Goal: Task Accomplishment & Management: Complete application form

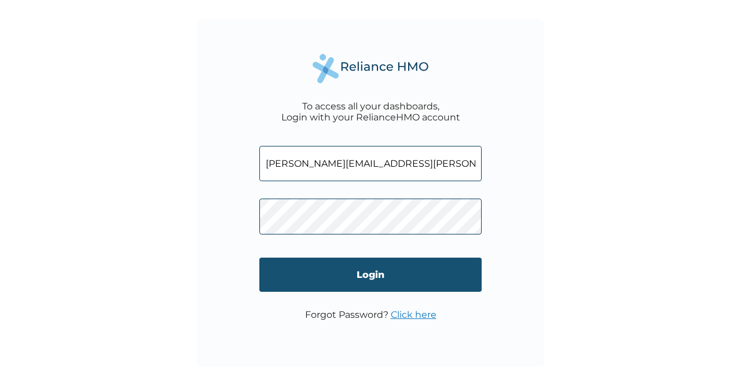
click at [393, 280] on input "Login" at bounding box center [371, 275] width 222 height 34
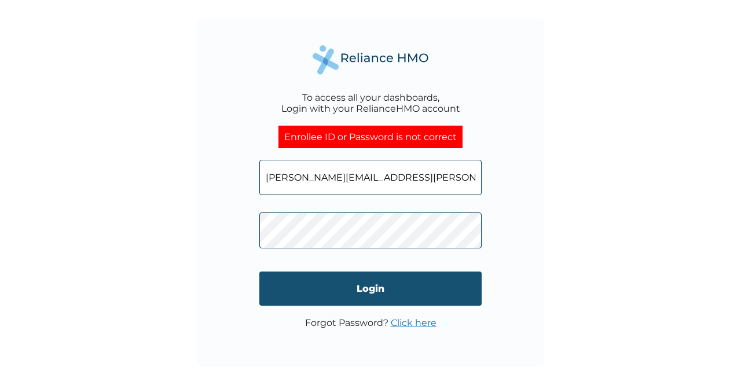
click at [341, 282] on input "Login" at bounding box center [371, 289] width 222 height 34
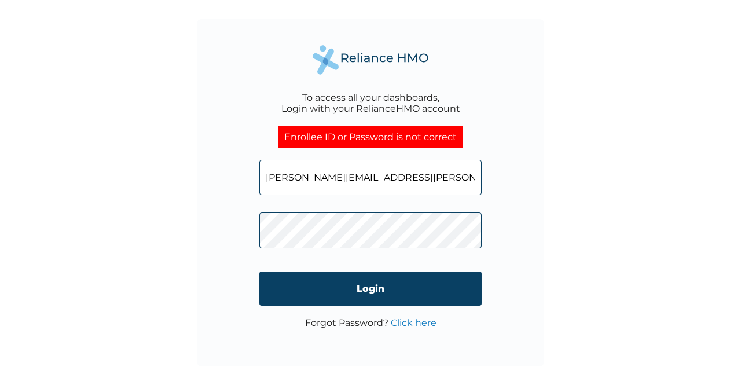
click at [439, 171] on input "vivian.uwakwe@hugotech.co" at bounding box center [371, 177] width 222 height 35
type input "v"
paste input "OHT/12842/A"
type input "OHT/12842/A"
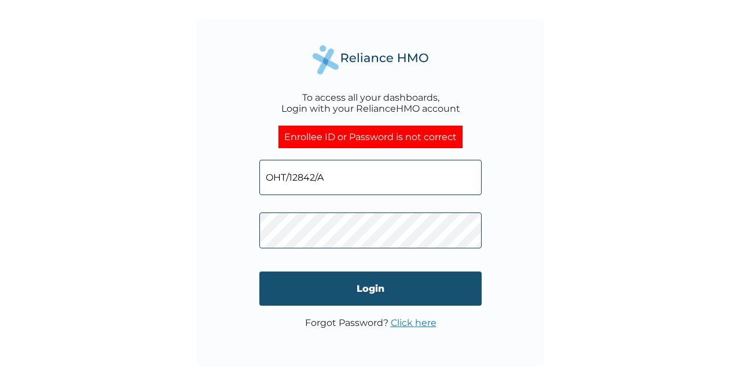
click at [373, 283] on input "Login" at bounding box center [371, 289] width 222 height 34
click at [325, 278] on input "Login" at bounding box center [371, 289] width 222 height 34
click at [351, 284] on input "Login" at bounding box center [371, 289] width 222 height 34
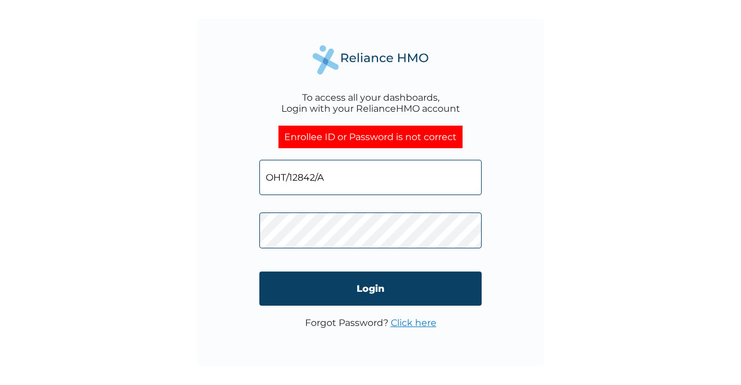
click at [408, 321] on link "Click here" at bounding box center [414, 322] width 46 height 11
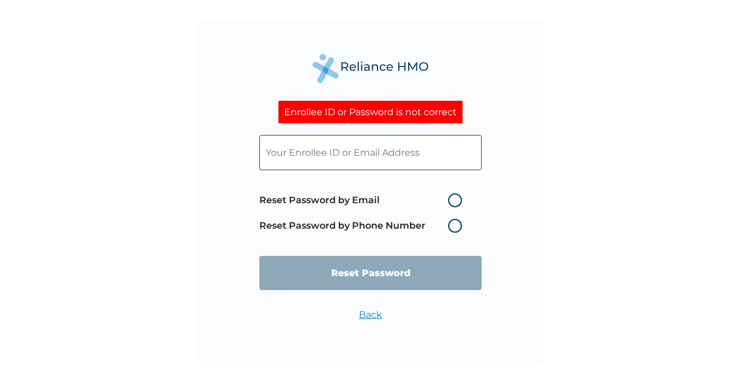
click at [458, 207] on label "Reset Password by Email" at bounding box center [364, 200] width 209 height 14
click at [451, 207] on input "Reset Password by Email" at bounding box center [441, 200] width 19 height 19
radio input "true"
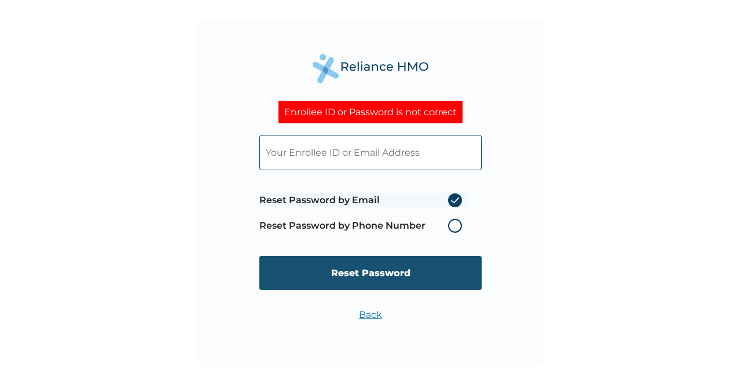
click at [454, 275] on input "Reset Password" at bounding box center [371, 273] width 222 height 34
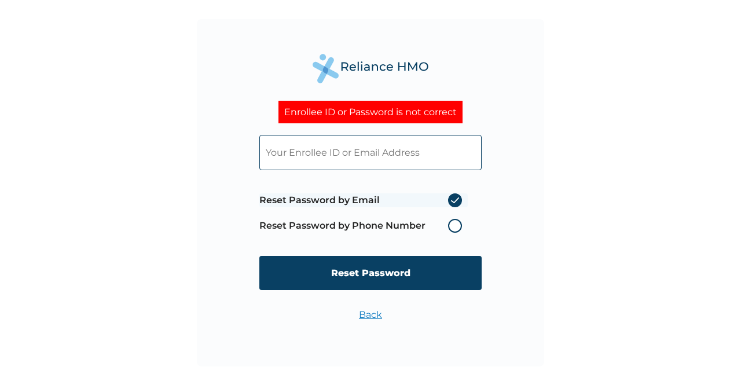
click at [363, 158] on input "text" at bounding box center [371, 152] width 222 height 35
type input "vivian.uwakwe@hugotech.co"
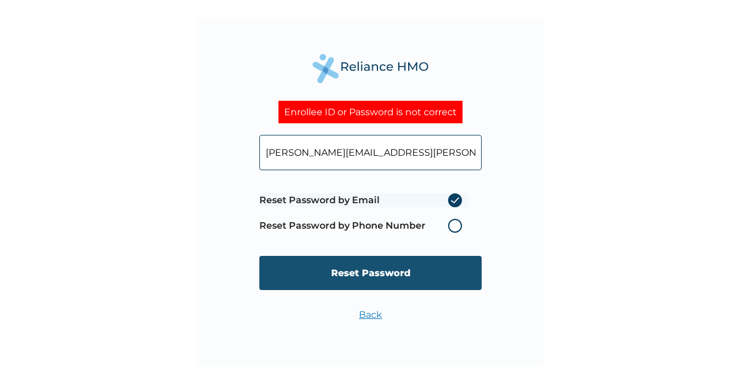
click at [413, 281] on input "Reset Password" at bounding box center [371, 273] width 222 height 34
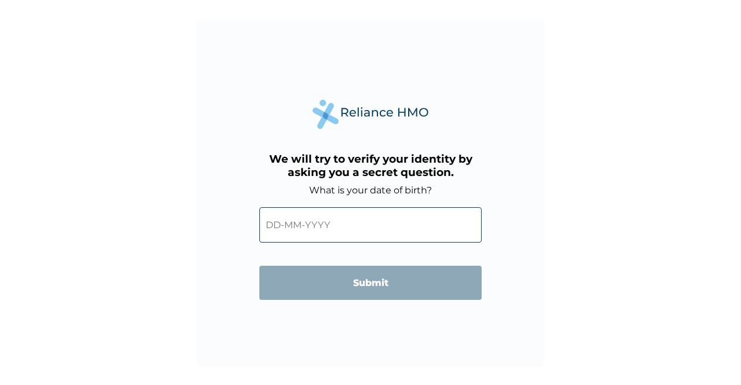
click at [265, 228] on input "text" at bounding box center [371, 224] width 222 height 35
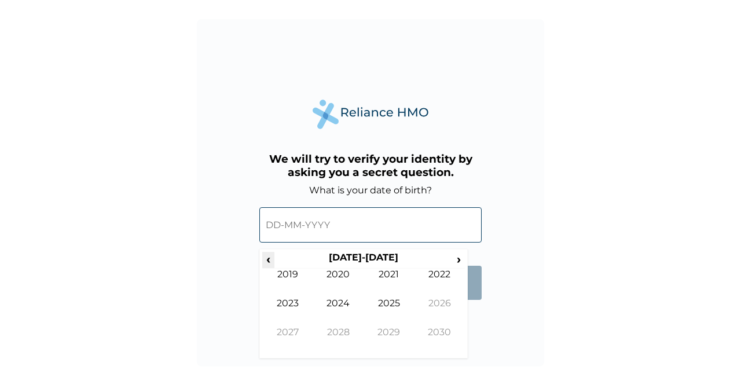
click at [266, 260] on span "‹" at bounding box center [268, 259] width 12 height 14
click at [455, 256] on span "›" at bounding box center [459, 259] width 13 height 14
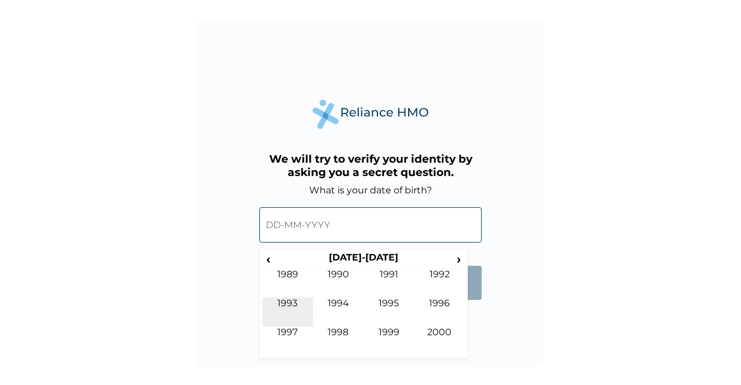
click at [285, 308] on td "1993" at bounding box center [287, 312] width 51 height 29
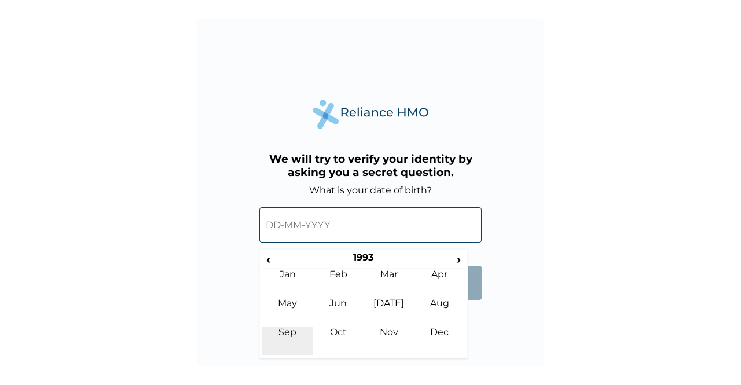
click at [294, 336] on td "Sep" at bounding box center [287, 341] width 51 height 29
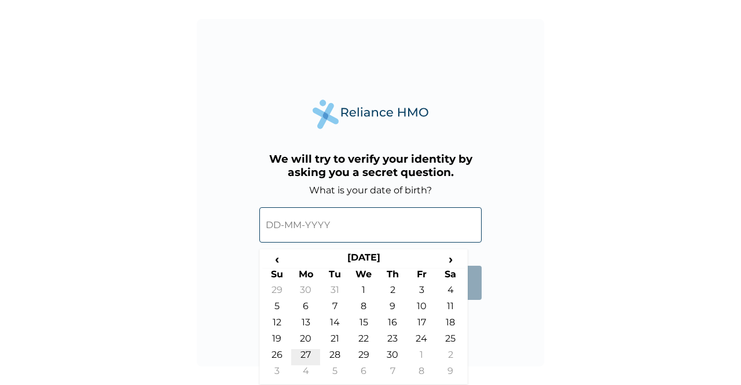
click at [308, 357] on td "27" at bounding box center [305, 357] width 29 height 16
type input "27-09-1993"
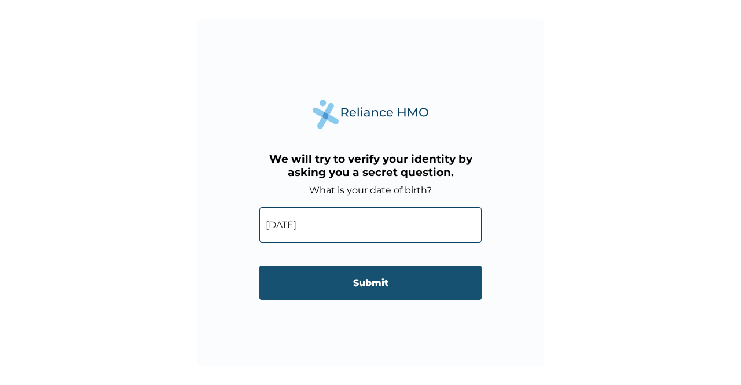
click at [334, 293] on input "Submit" at bounding box center [371, 283] width 222 height 34
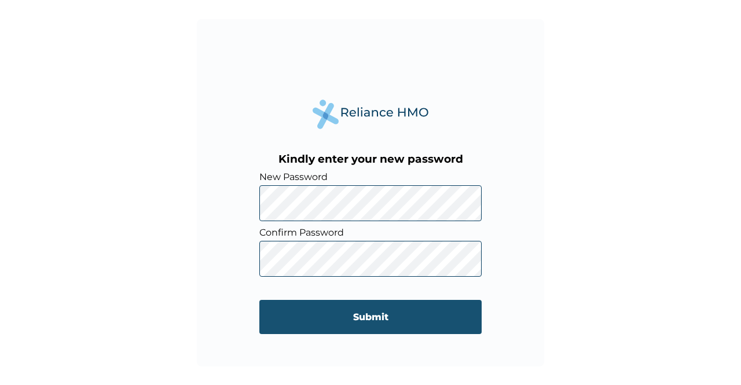
click at [342, 305] on input "Submit" at bounding box center [371, 317] width 222 height 34
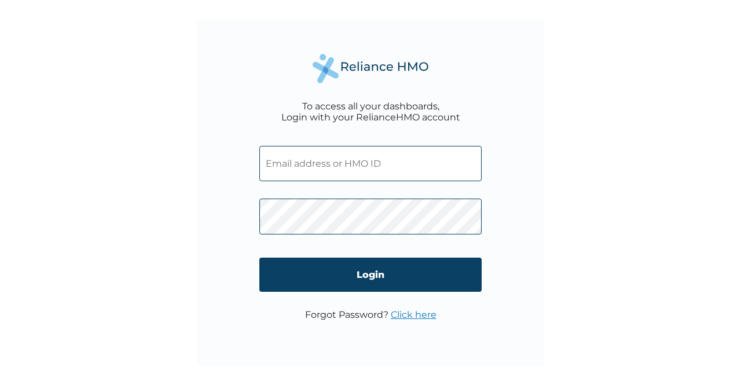
click at [353, 160] on input "text" at bounding box center [371, 163] width 222 height 35
paste input "OHT/12842/A"
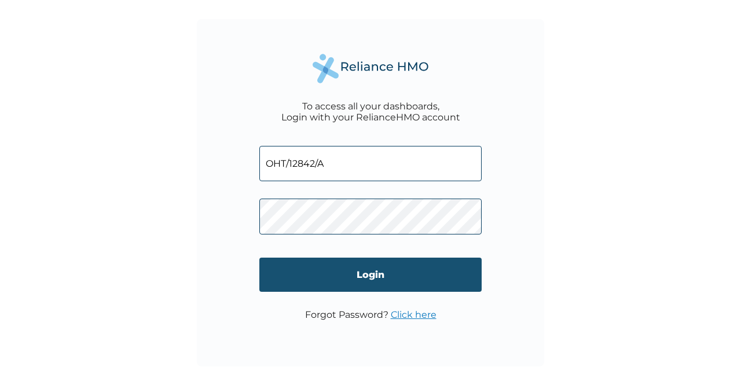
type input "OHT/12842/A"
click at [334, 273] on input "Login" at bounding box center [371, 275] width 222 height 34
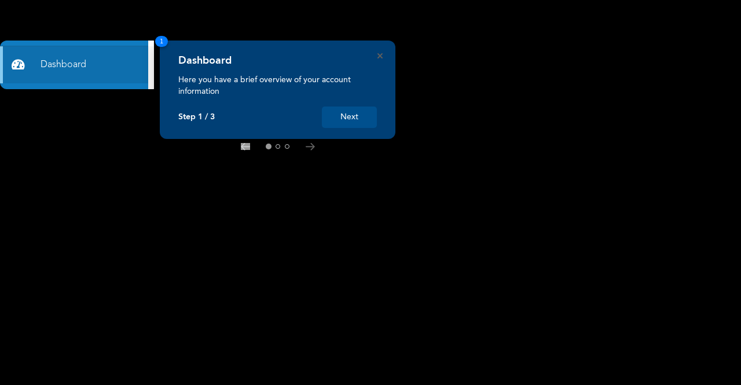
click at [362, 120] on button "Next" at bounding box center [349, 117] width 55 height 21
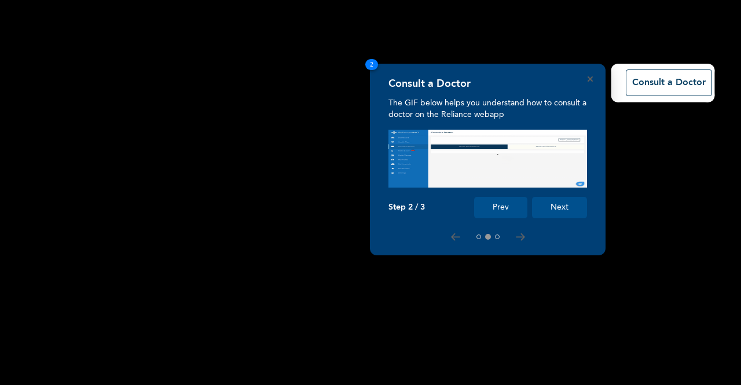
click at [554, 203] on button "Next" at bounding box center [559, 207] width 55 height 21
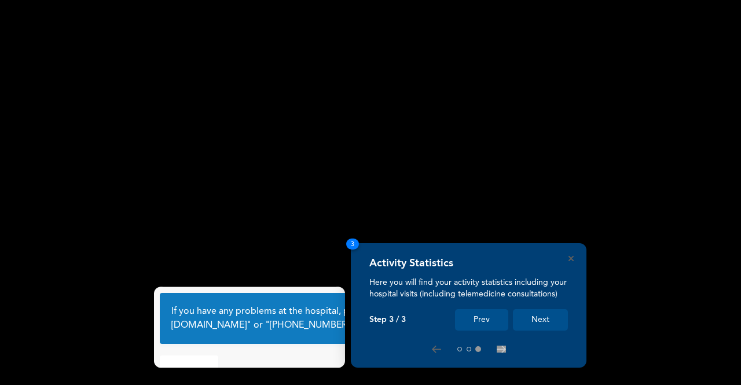
scroll to position [63, 0]
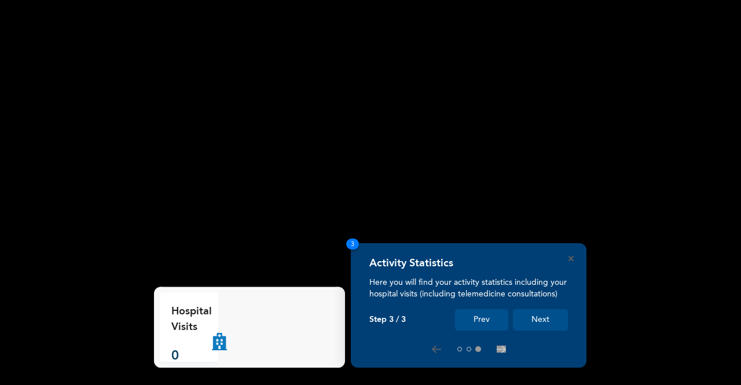
click at [547, 321] on button "Next" at bounding box center [540, 319] width 55 height 21
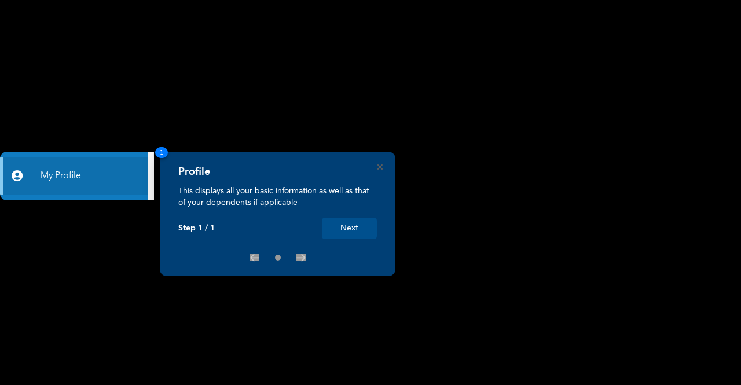
click at [342, 228] on button "Next" at bounding box center [349, 228] width 55 height 21
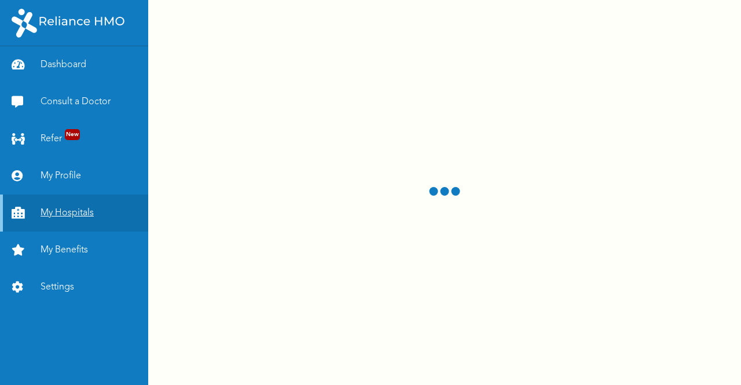
click at [65, 211] on link "My Hospitals" at bounding box center [74, 213] width 148 height 37
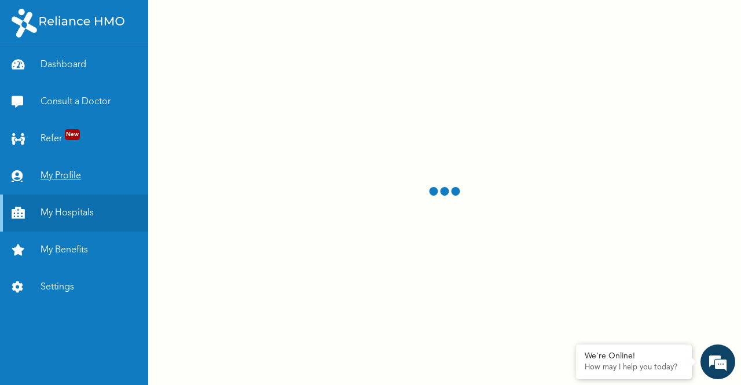
click at [64, 169] on link "My Profile" at bounding box center [74, 176] width 148 height 37
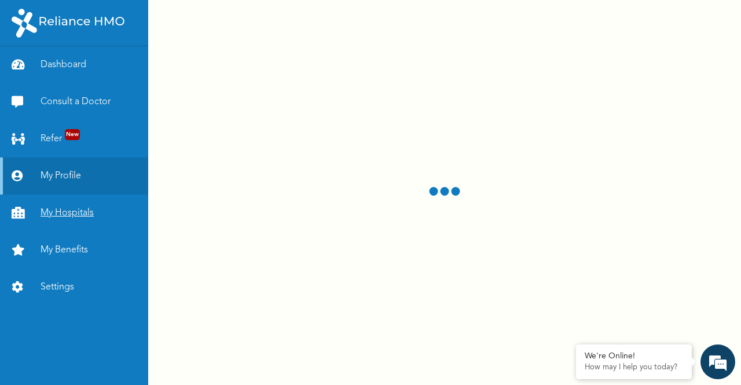
click at [71, 206] on link "My Hospitals" at bounding box center [74, 213] width 148 height 37
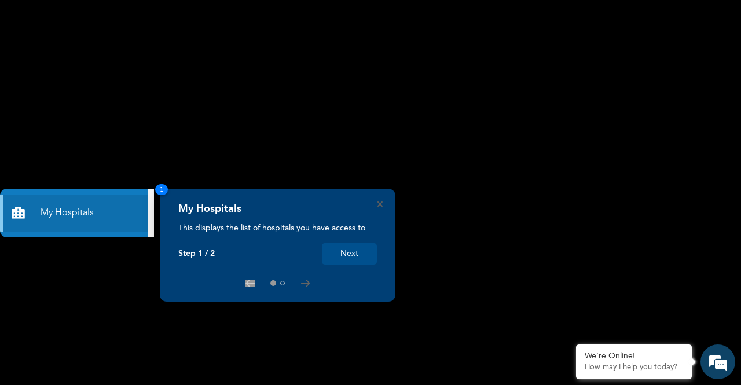
click at [359, 251] on button "Next" at bounding box center [349, 253] width 55 height 21
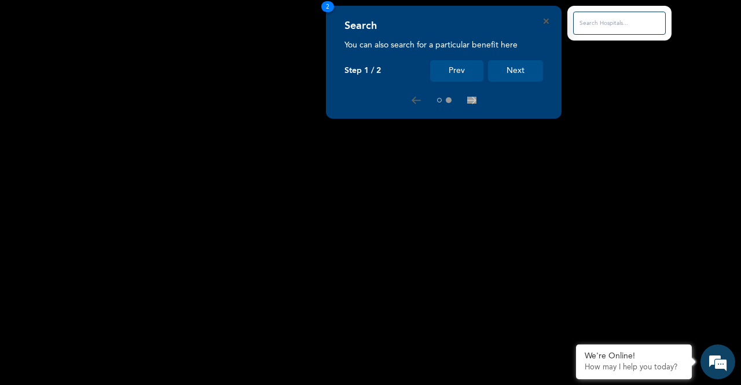
click at [510, 69] on button "Next" at bounding box center [515, 70] width 55 height 21
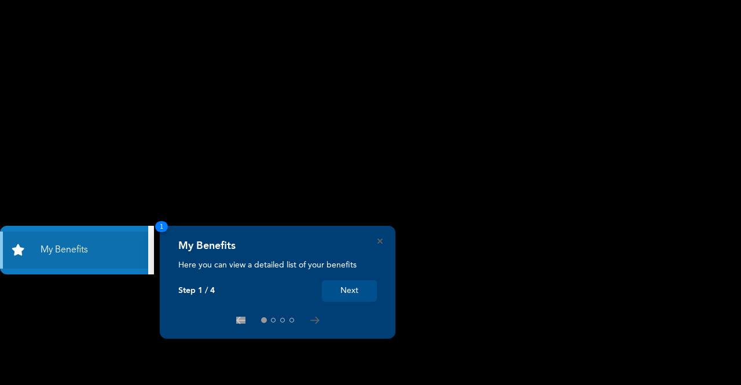
click at [346, 289] on button "Next" at bounding box center [349, 290] width 55 height 21
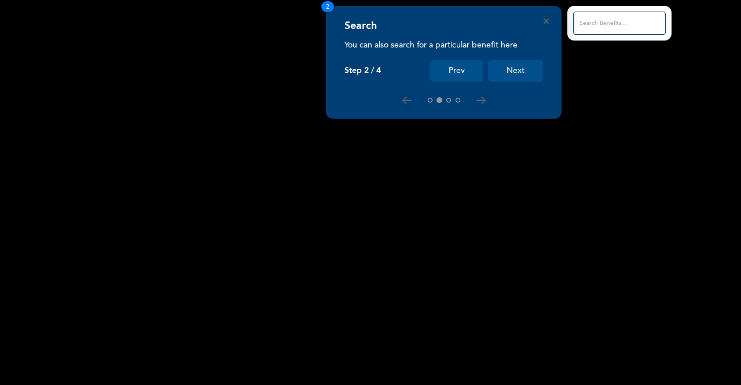
click at [503, 69] on button "Next" at bounding box center [515, 70] width 55 height 21
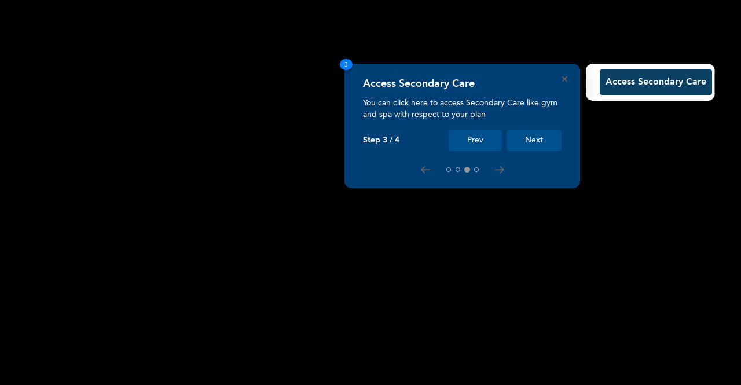
click at [531, 147] on button "Next" at bounding box center [534, 140] width 55 height 21
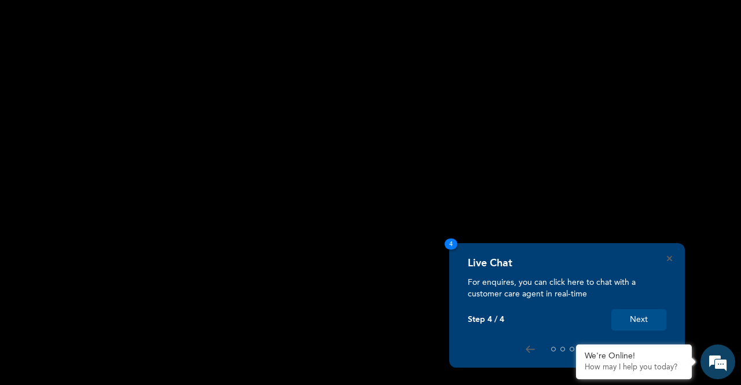
click at [653, 321] on button "Next" at bounding box center [639, 319] width 55 height 21
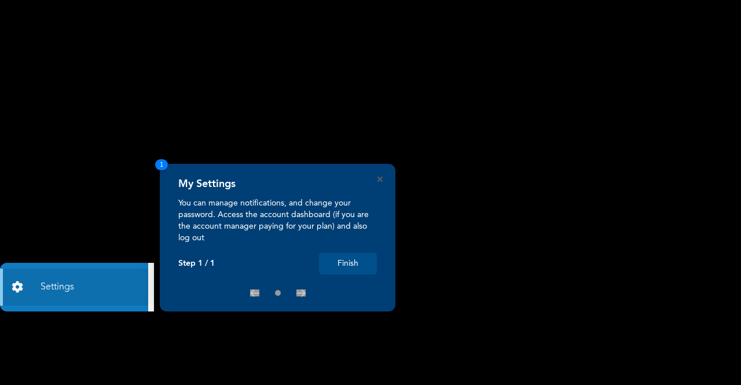
click at [342, 273] on button "Finish" at bounding box center [348, 263] width 58 height 21
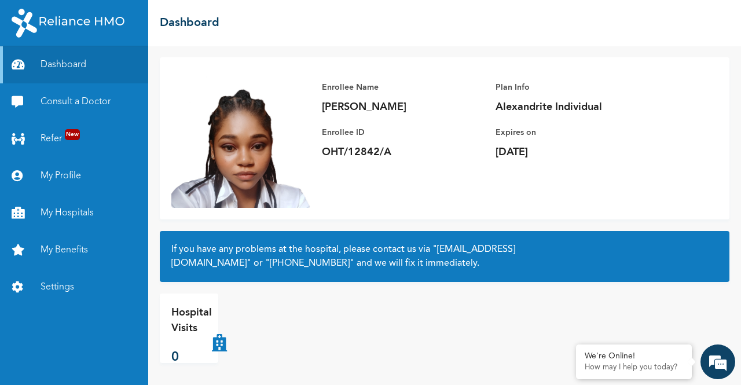
scroll to position [63, 0]
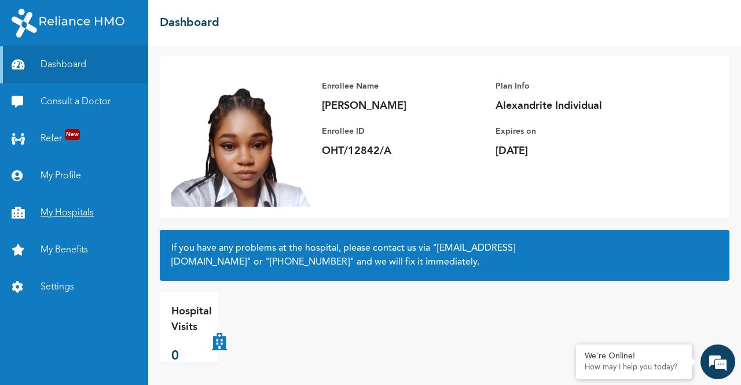
click at [62, 213] on link "My Hospitals" at bounding box center [74, 213] width 148 height 37
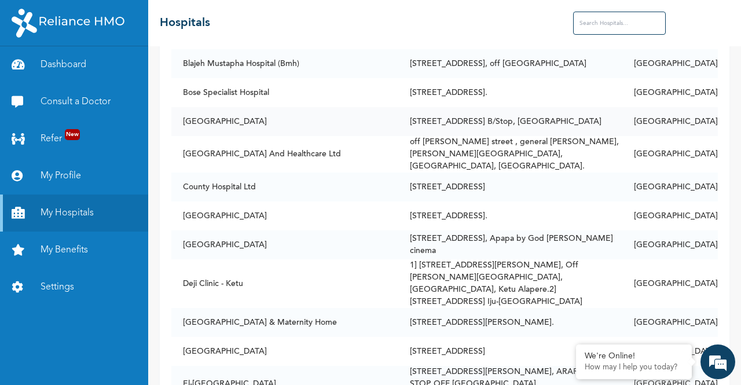
scroll to position [1912, 0]
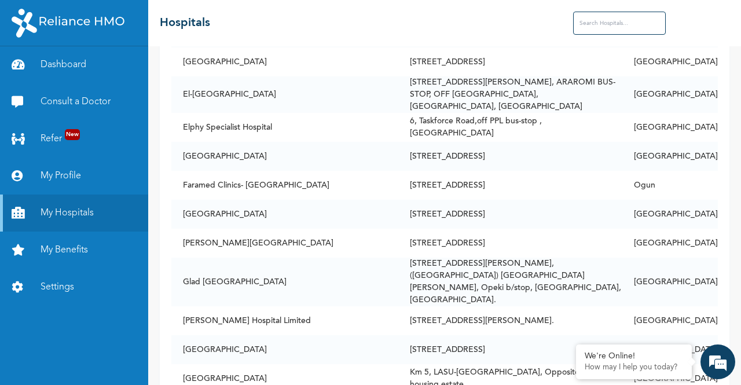
click at [615, 31] on input "text" at bounding box center [619, 23] width 93 height 23
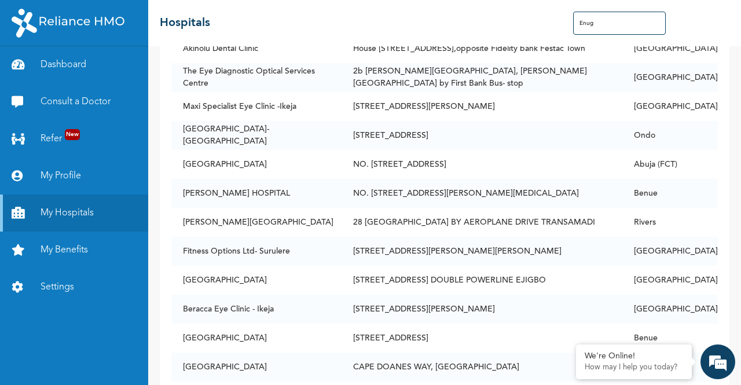
scroll to position [846, 0]
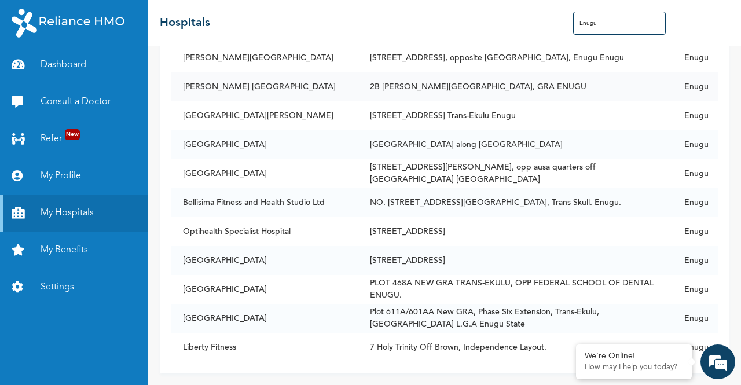
type input "Enugu"
click at [276, 74] on td "ROSA MYSTICA HOSPITAL" at bounding box center [264, 86] width 187 height 29
copy td "ROSA MYSTICA HOSPITAL"
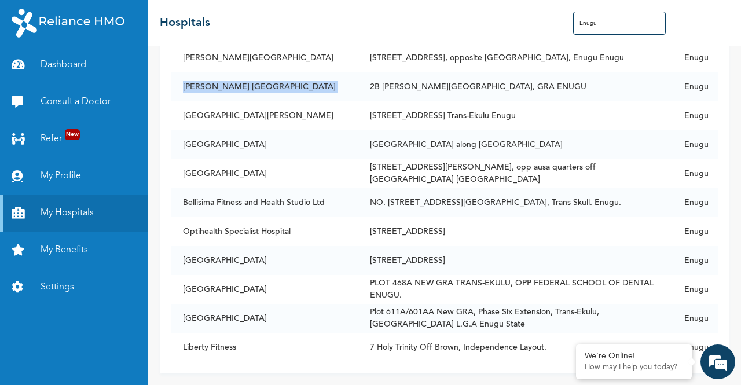
click at [67, 173] on link "My Profile" at bounding box center [74, 176] width 148 height 37
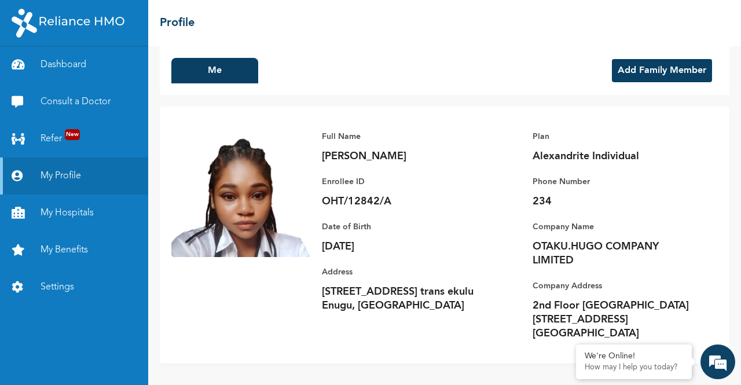
scroll to position [13, 0]
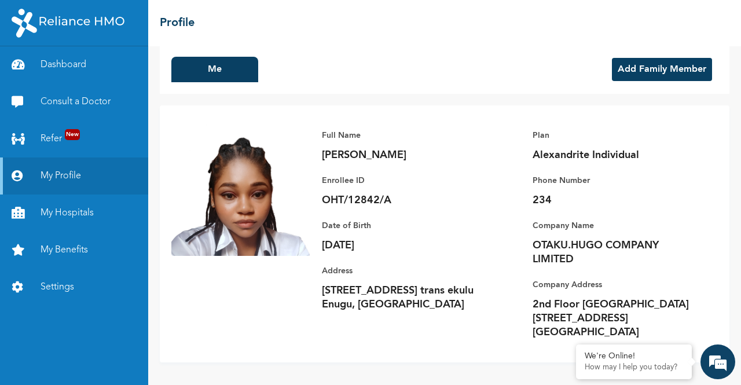
click at [547, 204] on p "234" at bounding box center [614, 200] width 162 height 14
click at [549, 195] on p "234" at bounding box center [614, 200] width 162 height 14
click at [554, 181] on p "Phone Number" at bounding box center [614, 181] width 162 height 14
click at [83, 60] on link "Dashboard" at bounding box center [74, 64] width 148 height 37
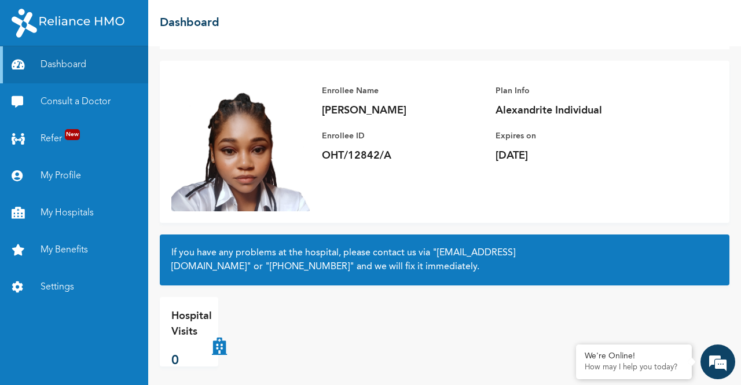
scroll to position [63, 0]
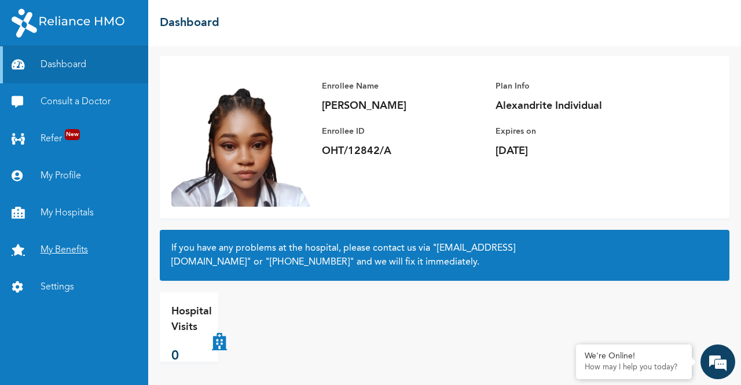
click at [53, 249] on link "My Benefits" at bounding box center [74, 250] width 148 height 37
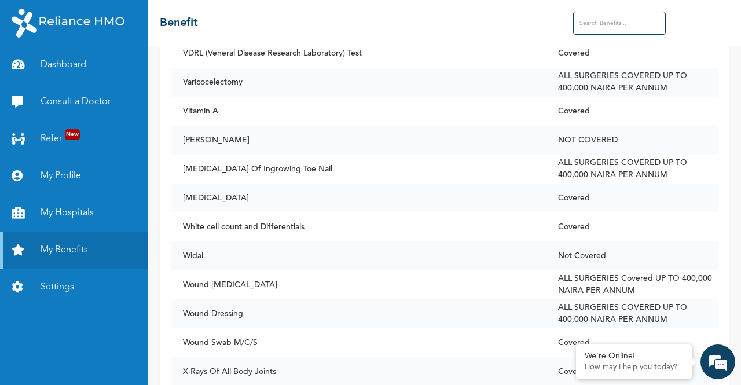
scroll to position [8922, 0]
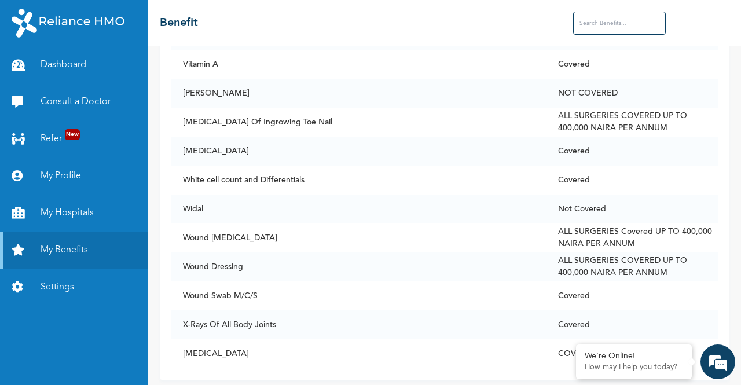
click at [52, 68] on link "Dashboard" at bounding box center [74, 64] width 148 height 37
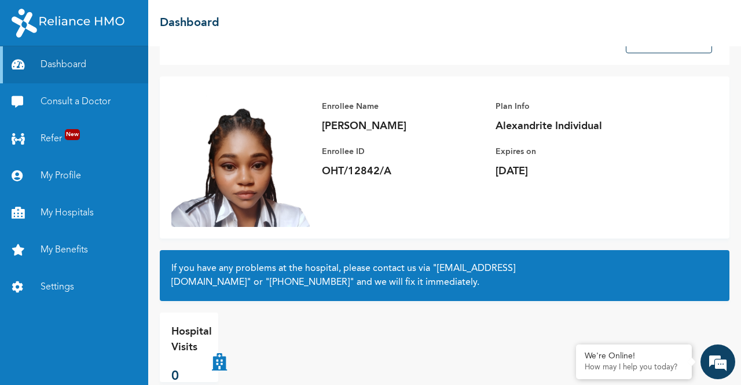
scroll to position [63, 0]
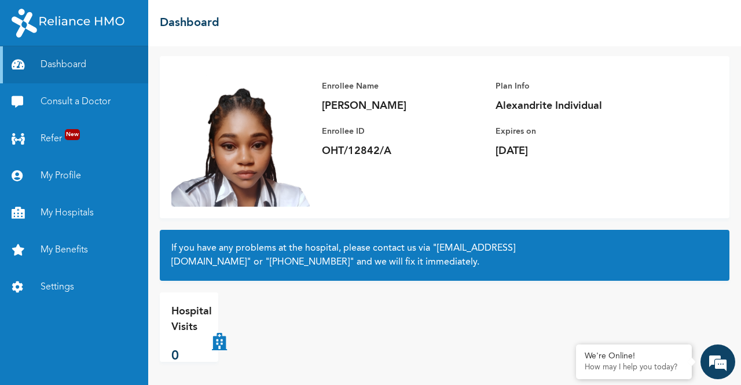
click at [177, 357] on p "0" at bounding box center [191, 356] width 41 height 19
click at [188, 312] on p "Hospital Visits" at bounding box center [191, 319] width 41 height 31
click at [68, 141] on link "Refer New" at bounding box center [74, 138] width 148 height 37
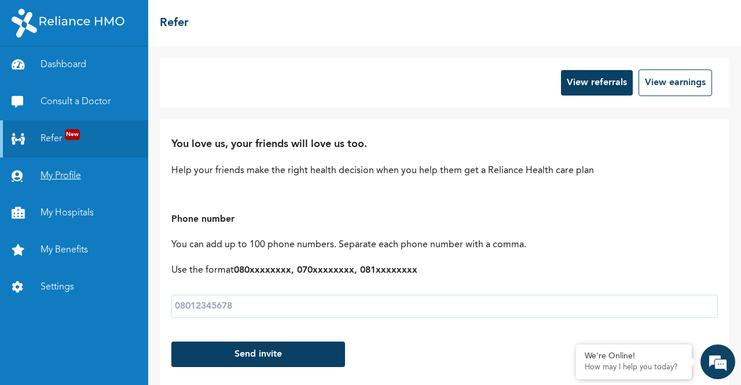
click at [63, 179] on link "My Profile" at bounding box center [74, 176] width 148 height 37
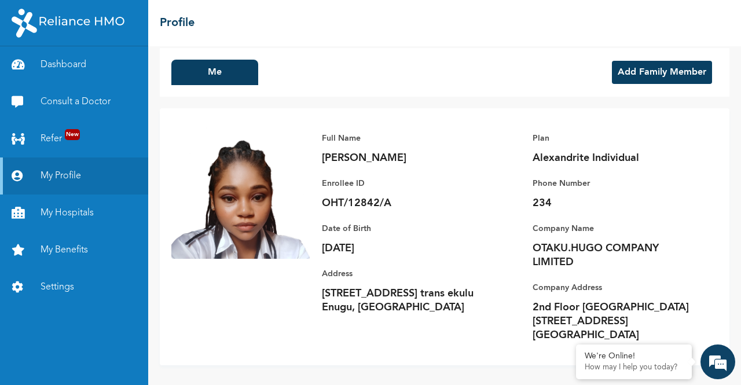
scroll to position [13, 0]
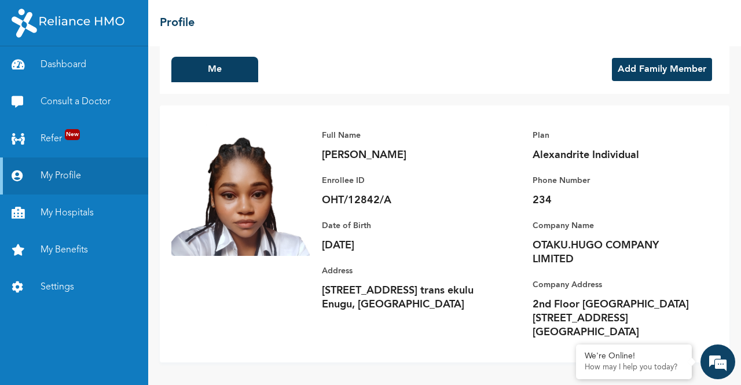
click at [646, 71] on button "Add Family Member" at bounding box center [662, 69] width 100 height 23
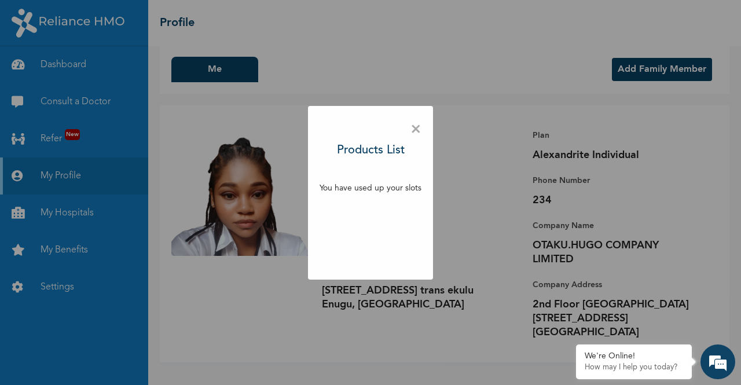
click at [421, 129] on span "×" at bounding box center [416, 130] width 11 height 24
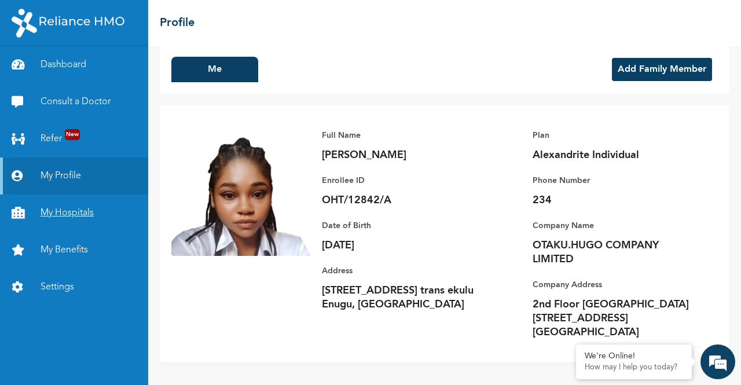
click at [80, 214] on link "My Hospitals" at bounding box center [74, 213] width 148 height 37
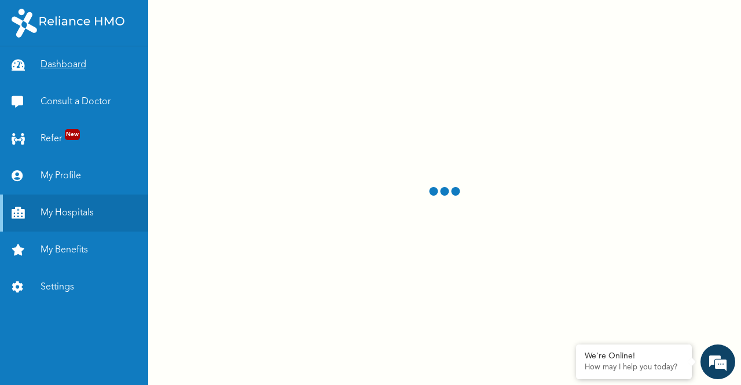
click at [62, 63] on link "Dashboard" at bounding box center [74, 64] width 148 height 37
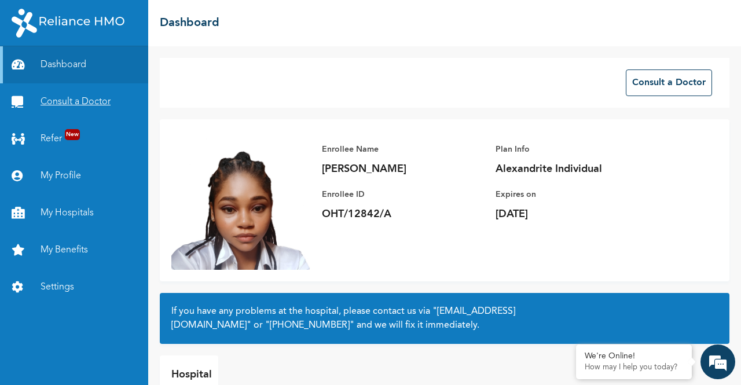
click at [71, 109] on link "Consult a Doctor" at bounding box center [74, 101] width 148 height 37
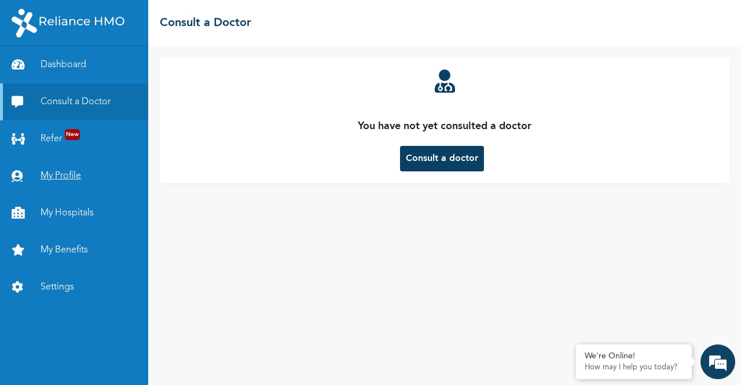
click at [68, 176] on link "My Profile" at bounding box center [74, 176] width 148 height 37
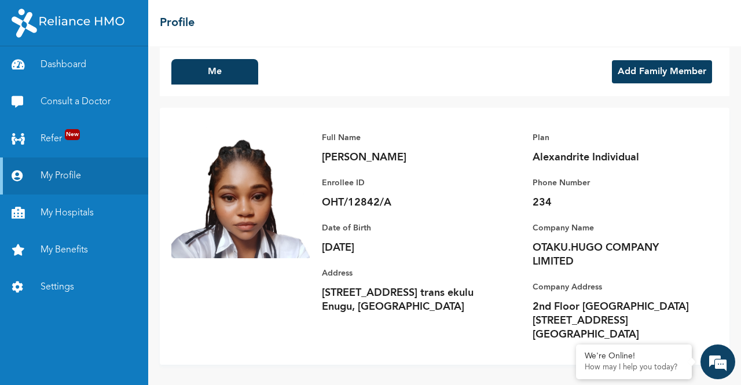
scroll to position [13, 0]
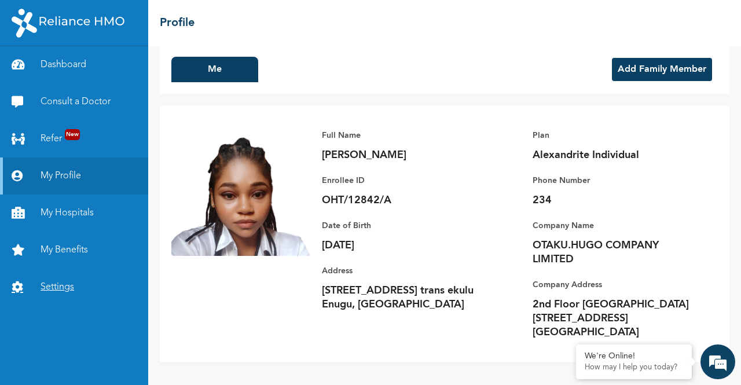
click at [73, 284] on link "Settings" at bounding box center [74, 287] width 148 height 37
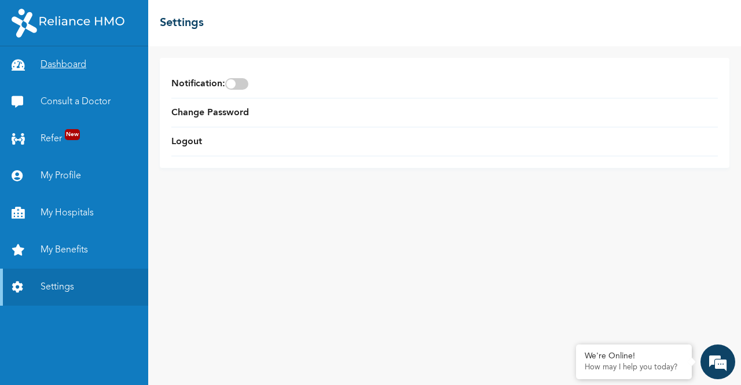
click at [59, 65] on link "Dashboard" at bounding box center [74, 64] width 148 height 37
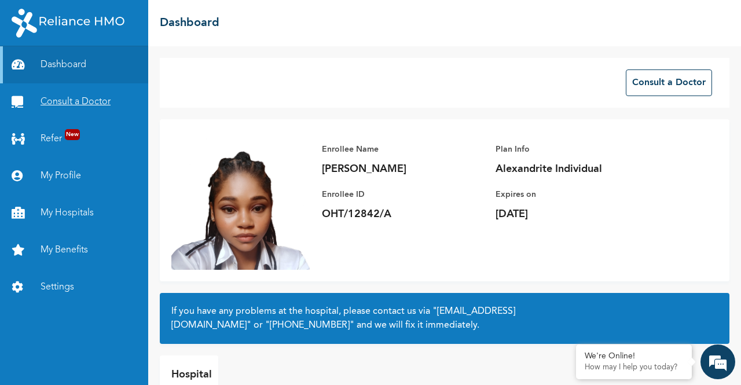
click at [83, 109] on link "Consult a Doctor" at bounding box center [74, 101] width 148 height 37
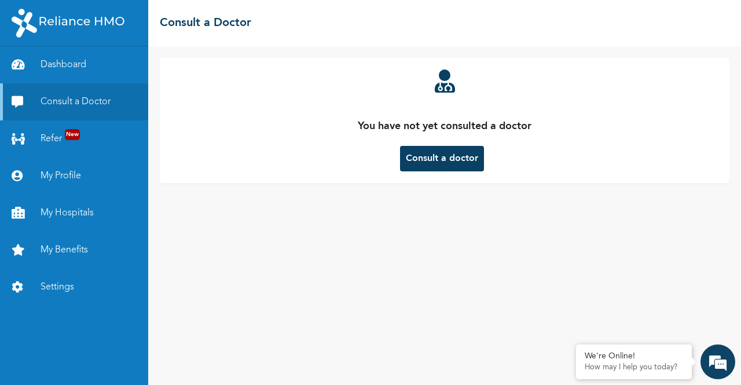
click at [460, 161] on button "Consult a doctor" at bounding box center [442, 158] width 84 height 25
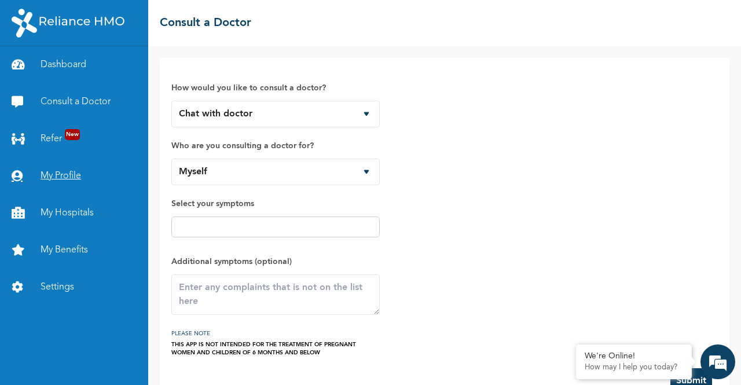
click at [77, 176] on link "My Profile" at bounding box center [74, 176] width 148 height 37
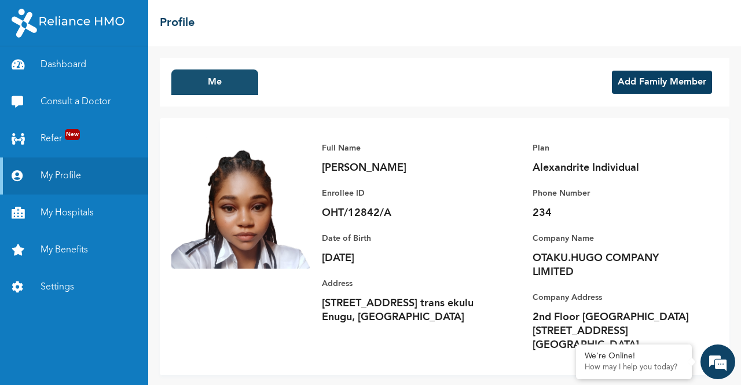
click at [202, 86] on button "Me" at bounding box center [214, 82] width 87 height 25
click at [83, 206] on link "My Hospitals" at bounding box center [74, 213] width 148 height 37
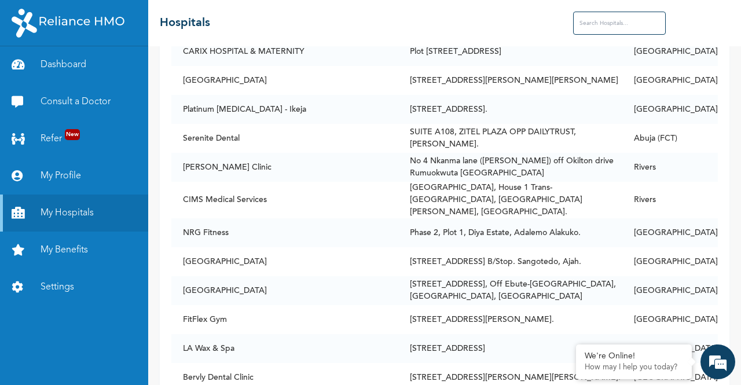
scroll to position [73876, 0]
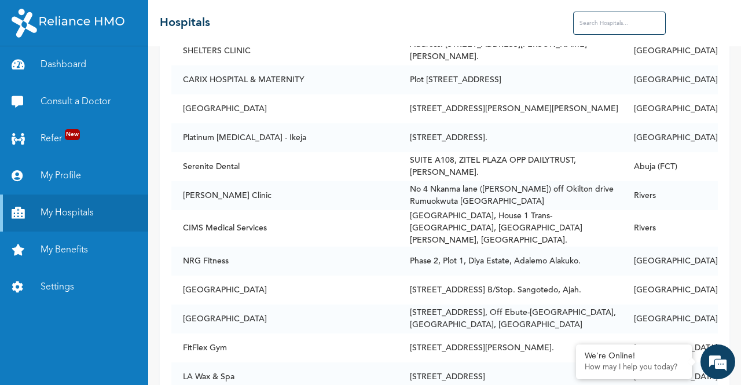
click at [619, 31] on input "text" at bounding box center [619, 23] width 93 height 23
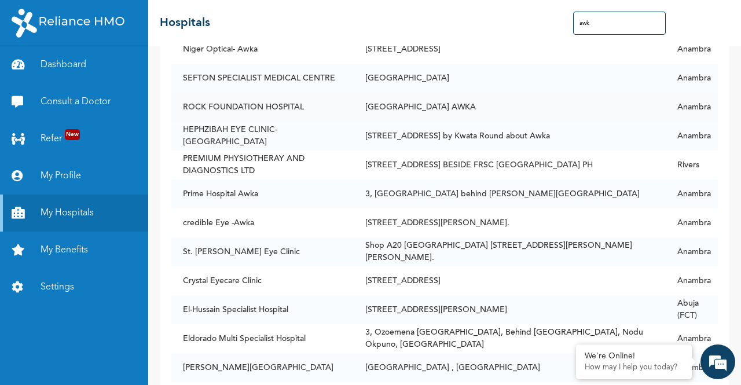
scroll to position [122, 0]
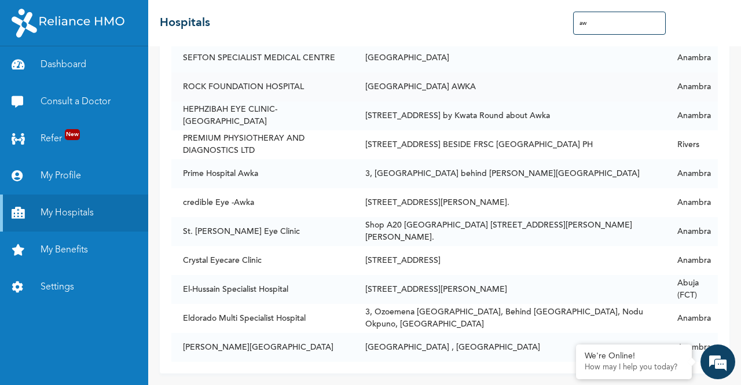
type input "a"
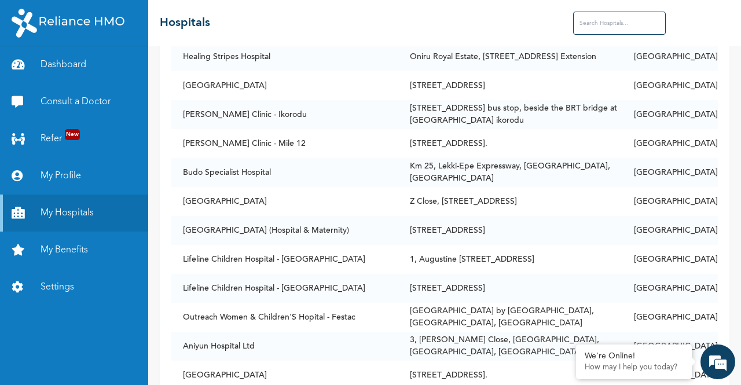
scroll to position [73876, 0]
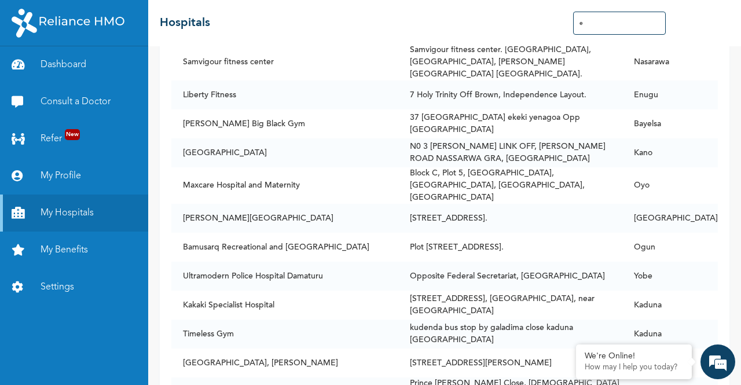
type input "Enugu"
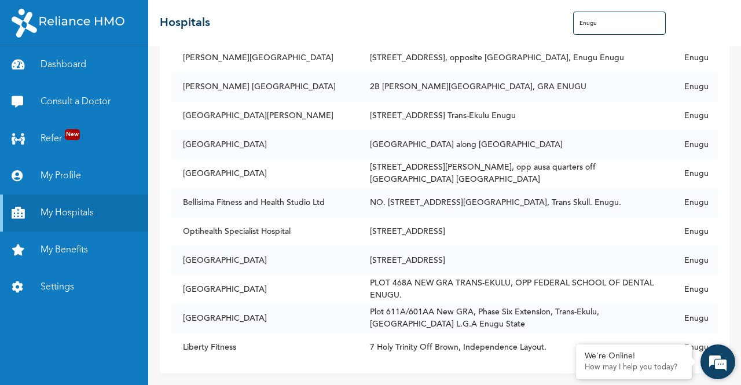
click at [714, 356] on em at bounding box center [718, 361] width 31 height 31
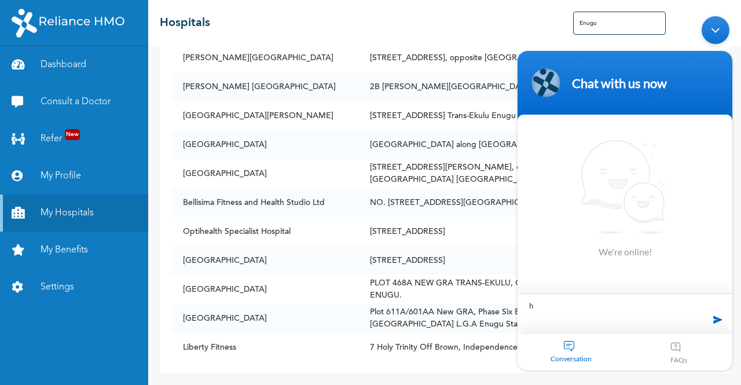
type textarea "hi"
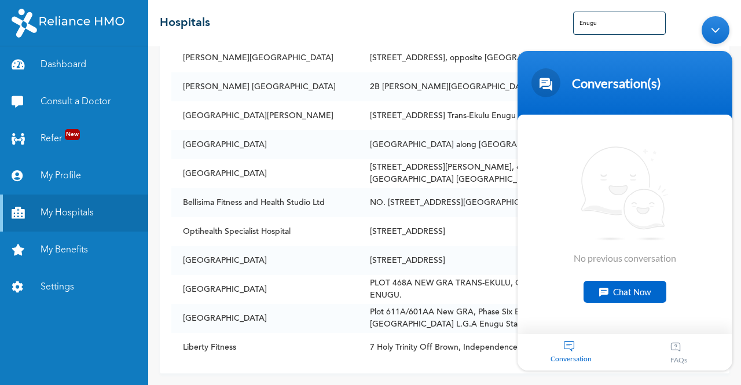
click at [597, 292] on div "Chat Now" at bounding box center [625, 292] width 83 height 22
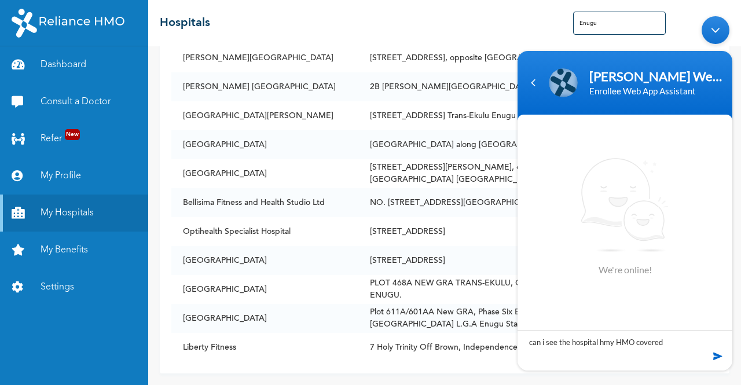
type textarea "can i see the hospital my HMO covered"
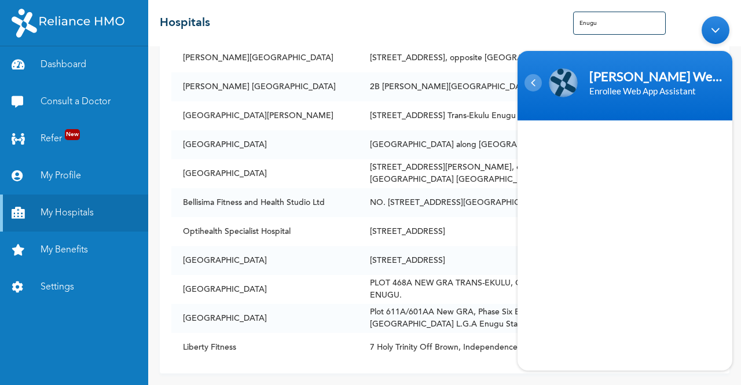
click at [535, 89] on div "Navigation go back" at bounding box center [533, 82] width 17 height 17
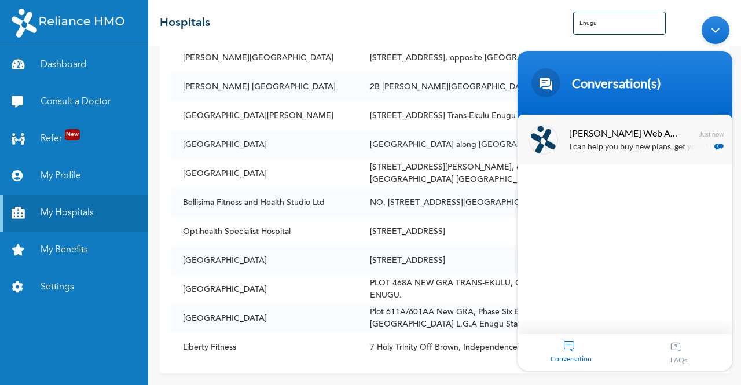
click at [617, 154] on p "I can help you buy new plans, get your HMO ID, check available hospitals and ma…" at bounding box center [642, 147] width 146 height 13
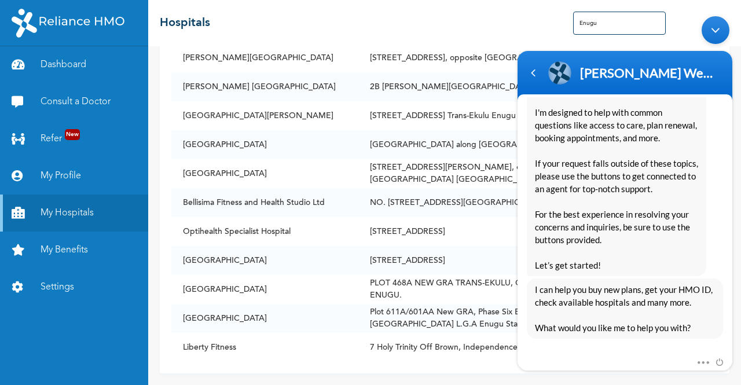
scroll to position [257, 0]
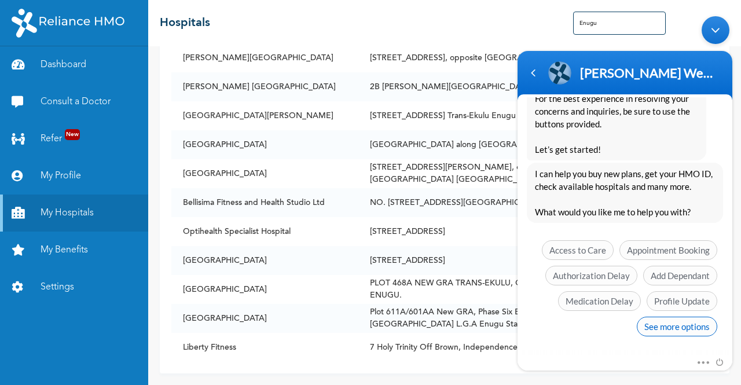
click at [677, 324] on span "See more options" at bounding box center [677, 327] width 81 height 20
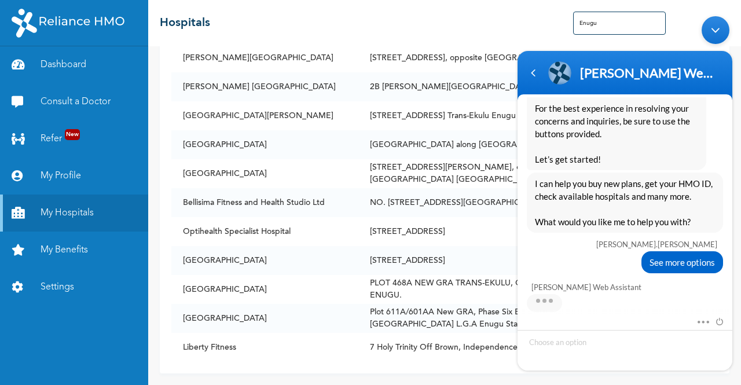
scroll to position [342, 0]
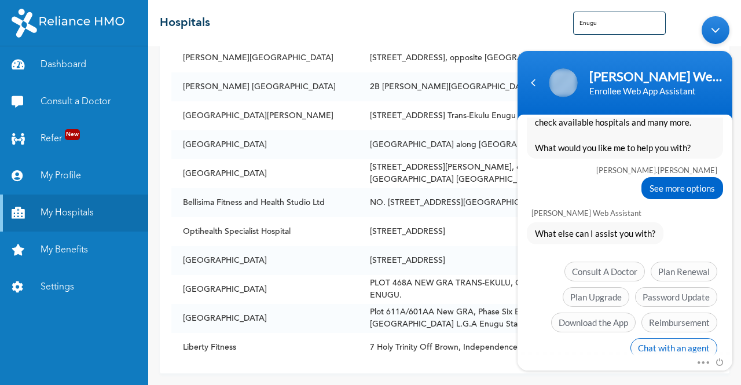
click at [668, 344] on span "Chat with an agent" at bounding box center [674, 348] width 87 height 20
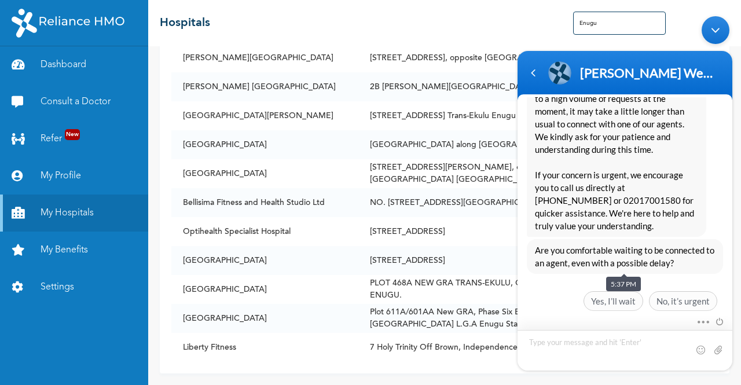
scroll to position [569, 0]
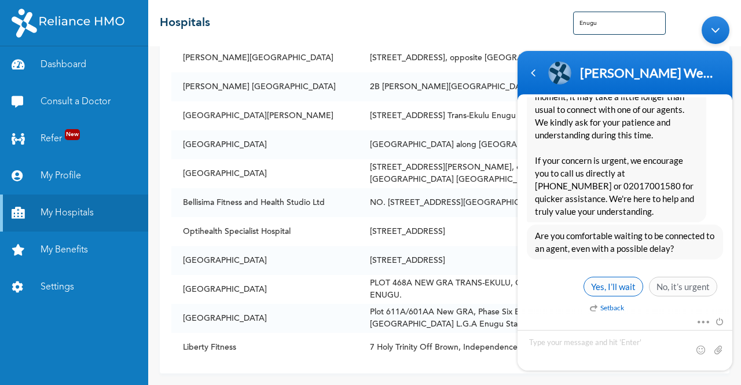
click at [623, 283] on span "Yes, I’ll wait" at bounding box center [614, 287] width 60 height 20
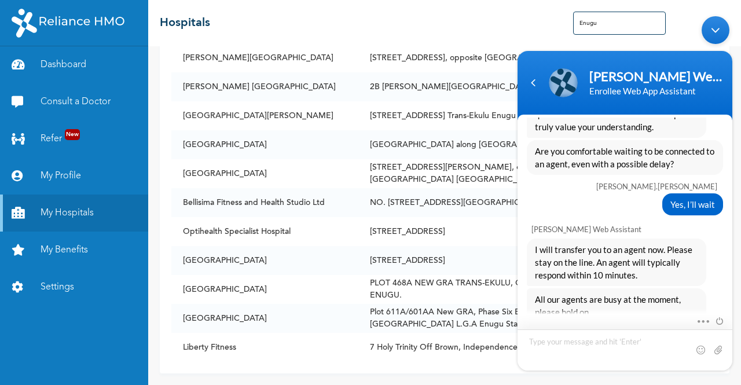
scroll to position [846, 0]
type textarea "still here"
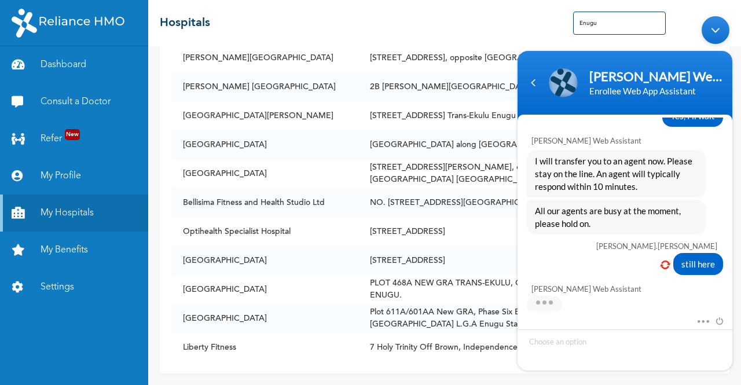
click at [658, 261] on div "still here" at bounding box center [625, 264] width 196 height 22
click at [668, 262] on em at bounding box center [665, 265] width 10 height 8
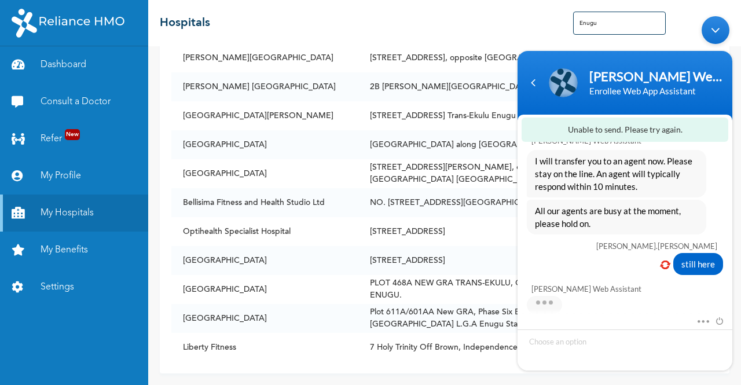
click at [667, 265] on em at bounding box center [665, 265] width 10 height 8
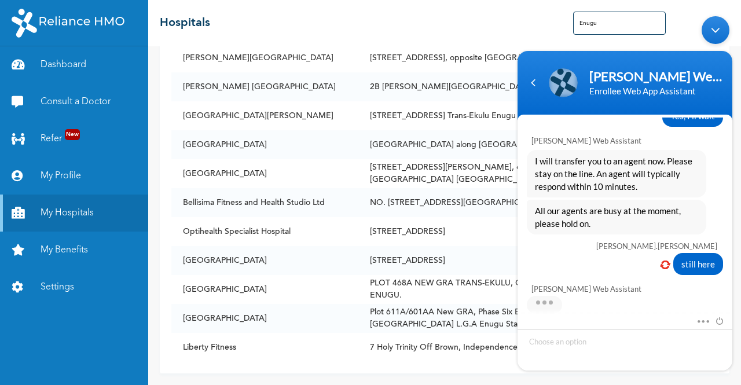
click at [665, 261] on em at bounding box center [665, 265] width 10 height 8
click at [664, 263] on em at bounding box center [665, 265] width 10 height 8
click at [719, 326] on div at bounding box center [709, 321] width 27 height 13
click at [719, 322] on span at bounding box center [717, 320] width 13 height 10
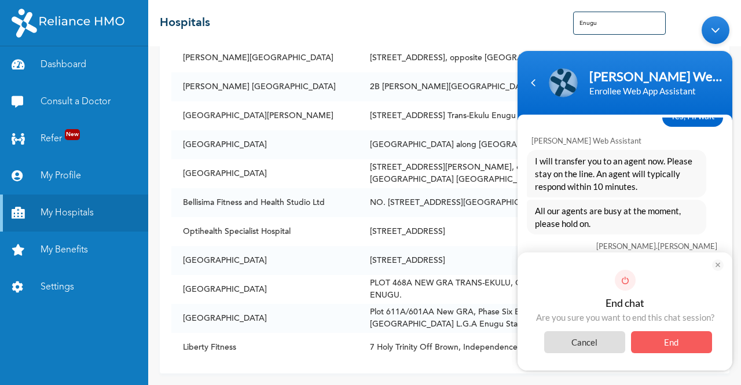
click at [674, 339] on span "End" at bounding box center [671, 342] width 81 height 22
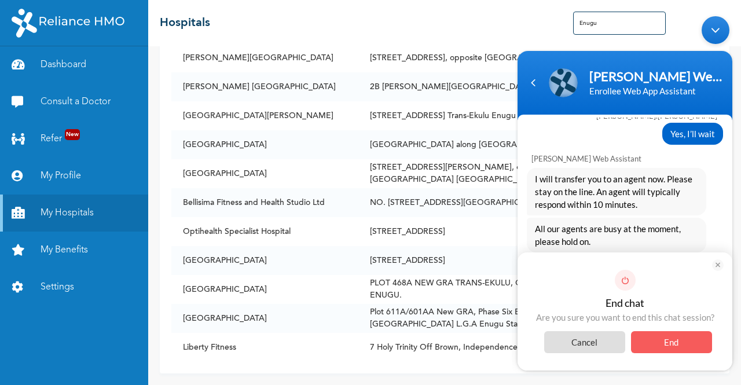
scroll to position [857, 0]
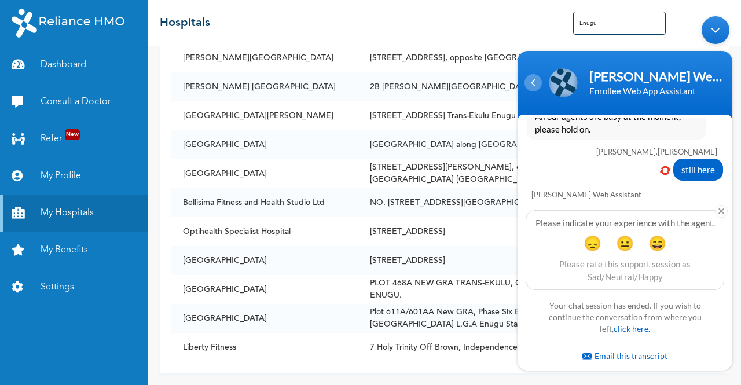
click at [538, 85] on div "Navigation go back" at bounding box center [533, 82] width 17 height 17
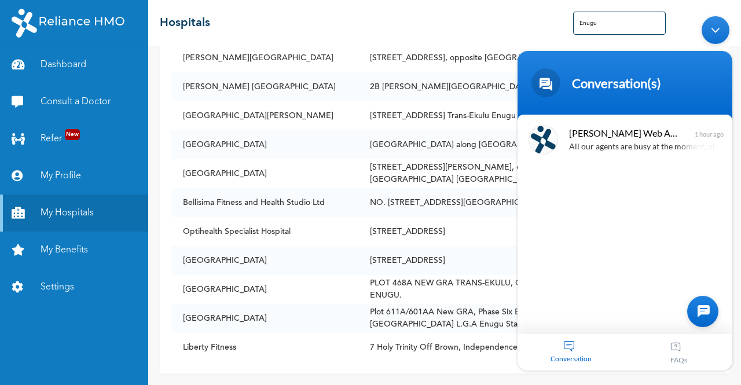
click at [715, 30] on div "Minimize live chat window" at bounding box center [716, 30] width 28 height 28
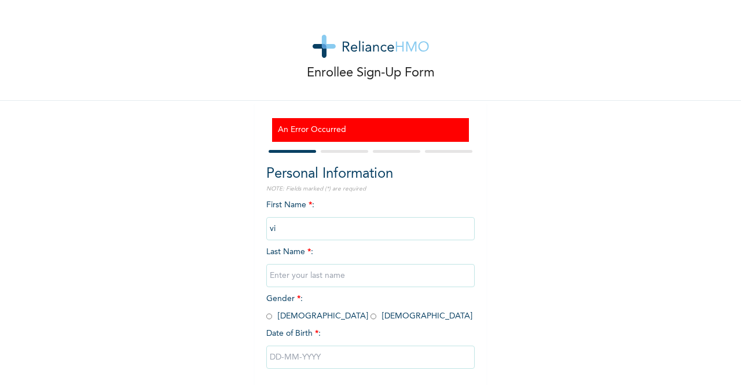
scroll to position [57, 0]
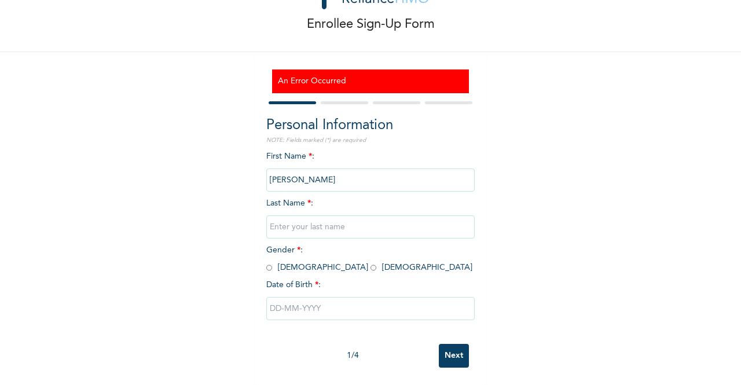
type input "[PERSON_NAME]"
click at [310, 220] on input "text" at bounding box center [370, 226] width 209 height 23
type input "uwakwe"
click at [371, 262] on input "radio" at bounding box center [374, 267] width 6 height 11
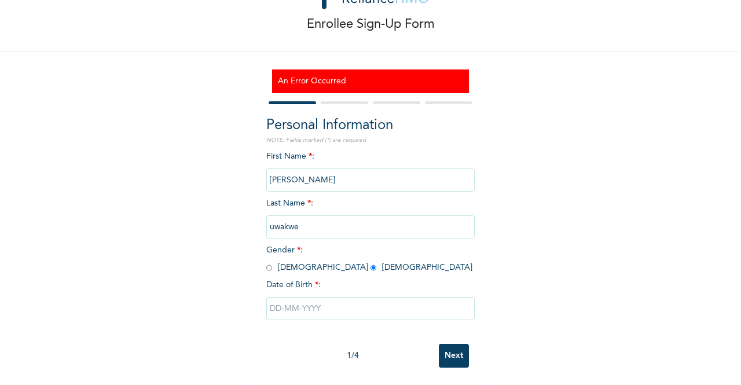
radio input "true"
click at [279, 300] on input "text" at bounding box center [370, 308] width 209 height 23
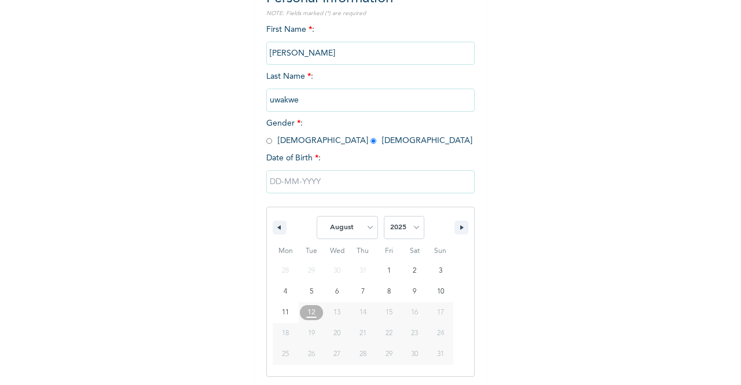
scroll to position [177, 0]
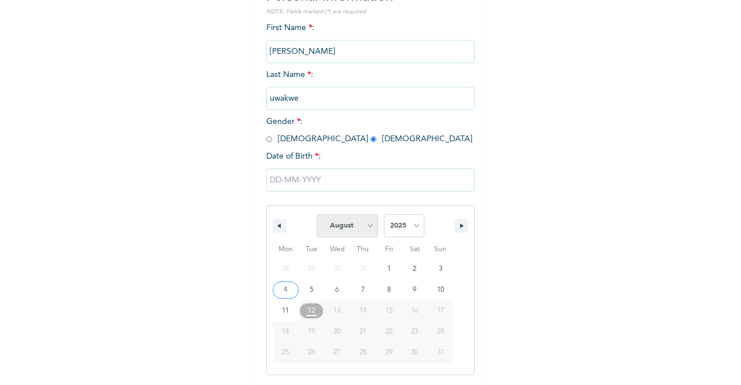
click at [336, 227] on select "January February March April May June July August September October November De…" at bounding box center [347, 225] width 61 height 23
click at [317, 215] on select "January February March April May June July August September October November De…" at bounding box center [347, 225] width 61 height 23
select select "7"
click at [399, 230] on select "2025 2024 2023 2022 2021 2020 2019 2018 2017 2016 2015 2014 2013 2012 2011 2010…" at bounding box center [404, 225] width 41 height 23
select select "1993"
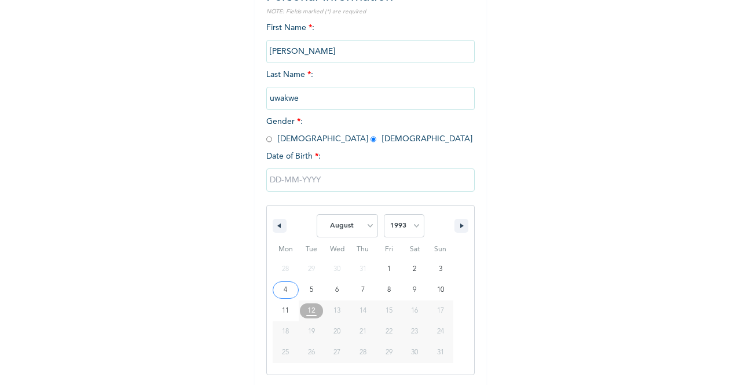
click at [384, 215] on select "2025 2024 2023 2022 2021 2020 2019 2018 2017 2016 2015 2014 2013 2012 2011 2010…" at bounding box center [404, 225] width 41 height 23
click at [339, 227] on select "January February March April May June July August September October November De…" at bounding box center [347, 225] width 61 height 23
select select "8"
click at [317, 215] on select "January February March April May June July August September October November De…" at bounding box center [347, 225] width 61 height 23
type input "[DATE]"
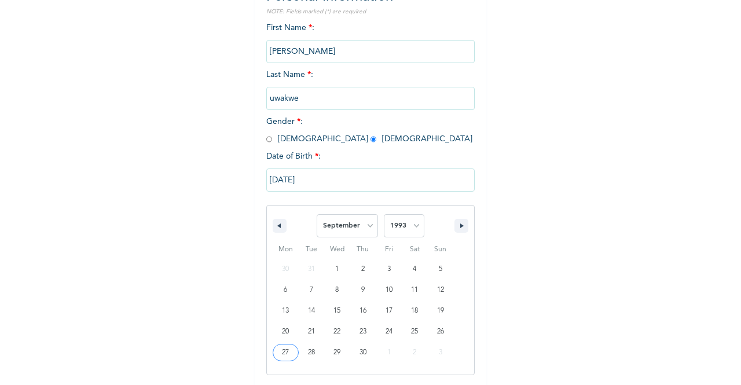
scroll to position [59, 0]
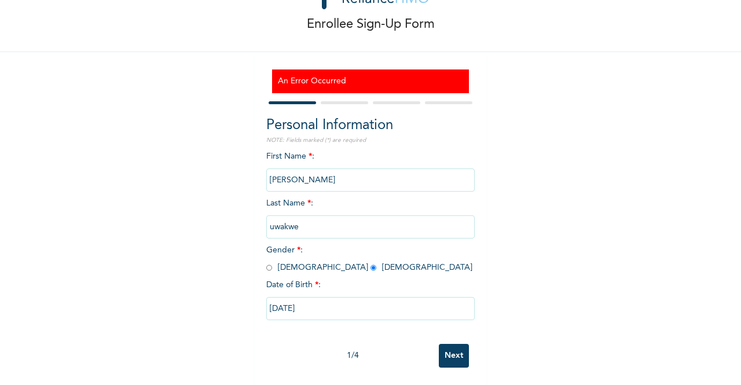
click at [447, 345] on input "Next" at bounding box center [454, 356] width 30 height 24
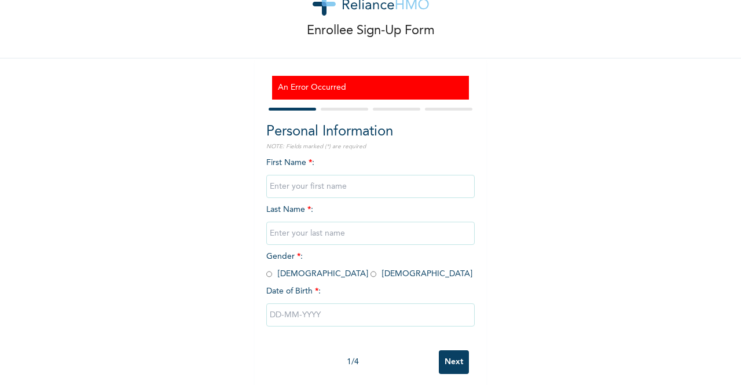
scroll to position [57, 0]
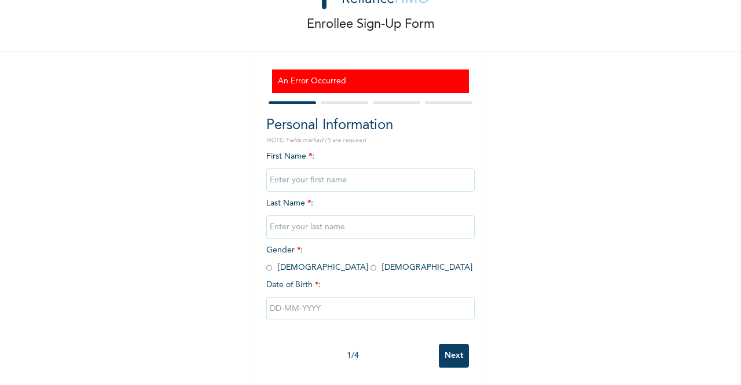
click at [454, 352] on input "Next" at bounding box center [454, 356] width 30 height 24
